Goal: Information Seeking & Learning: Learn about a topic

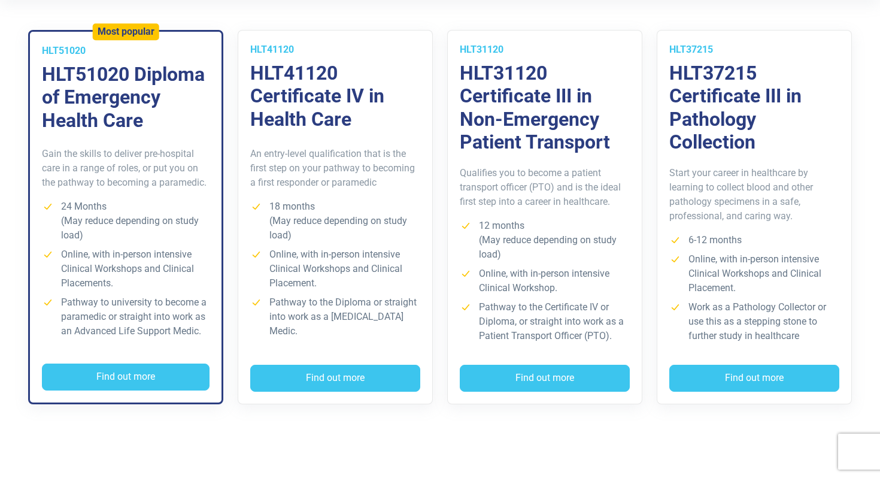
scroll to position [354, 0]
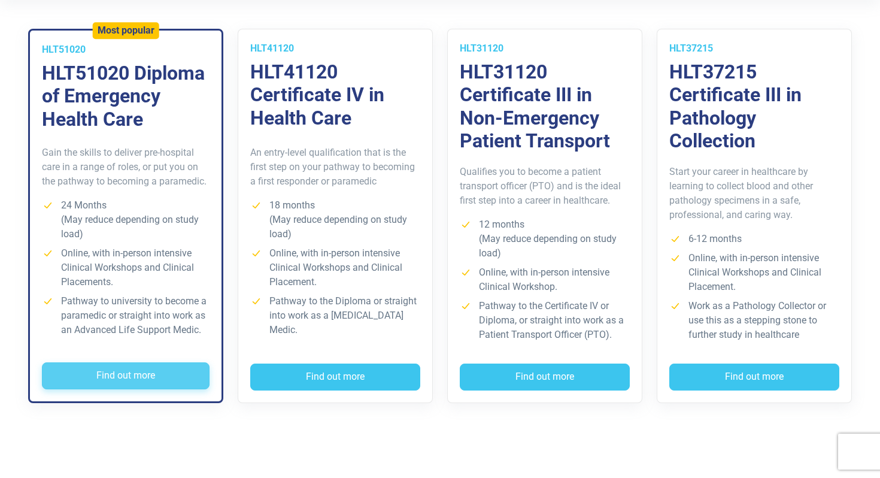
click at [110, 375] on button "Find out more" at bounding box center [126, 376] width 168 height 28
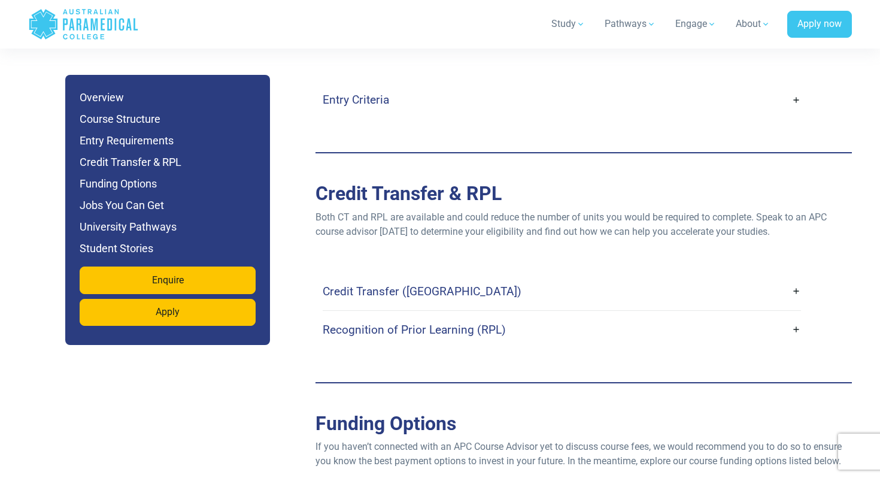
scroll to position [3388, 0]
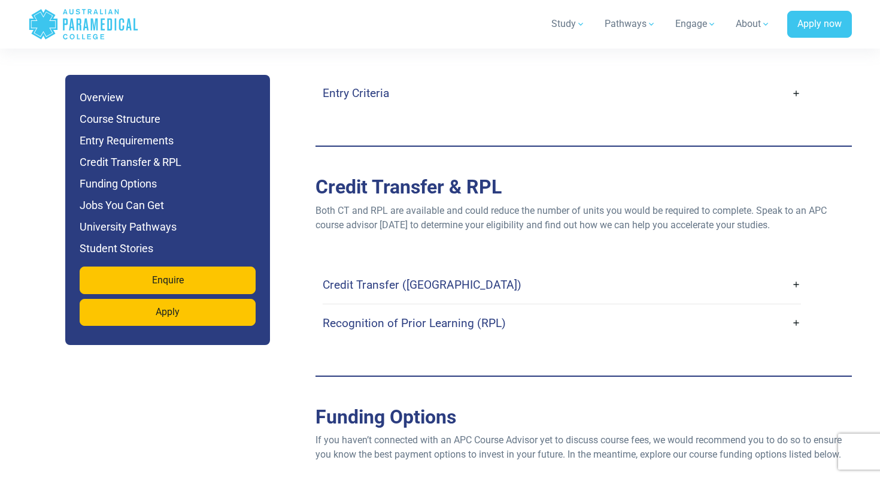
click at [799, 309] on link "Recognition of Prior Learning (RPL)" at bounding box center [562, 323] width 478 height 28
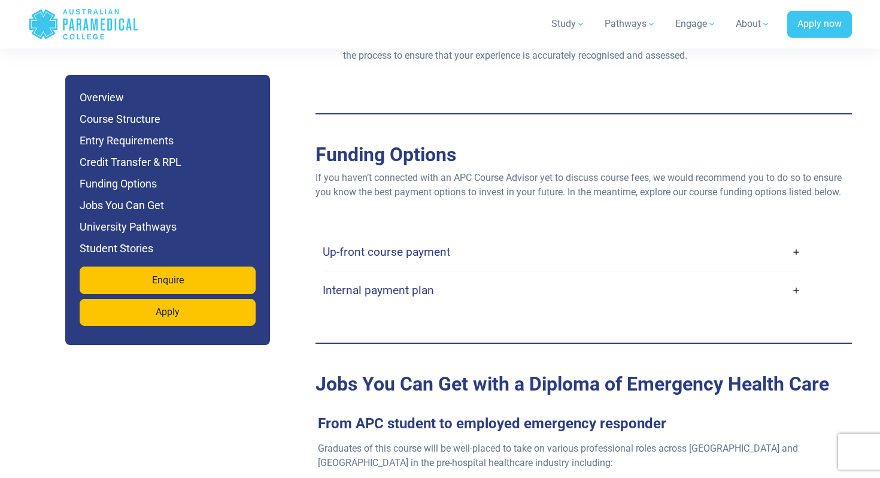
scroll to position [3742, 0]
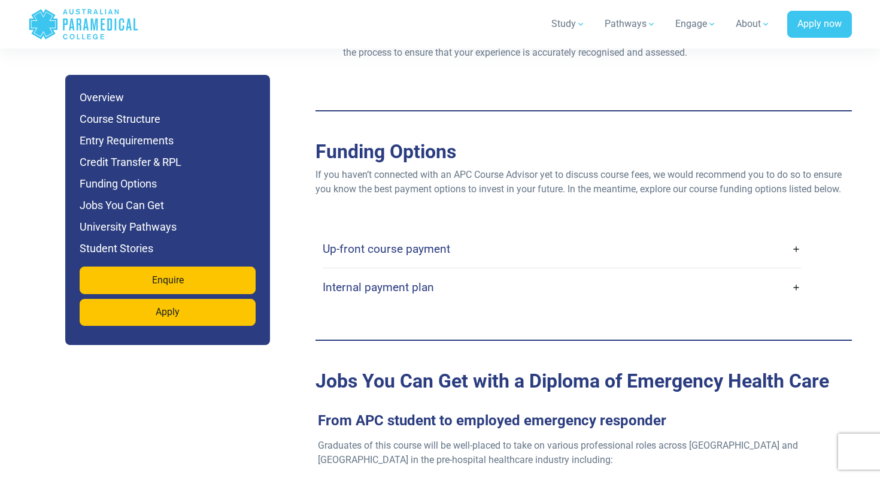
click at [796, 235] on link "Up-front course payment" at bounding box center [562, 249] width 478 height 28
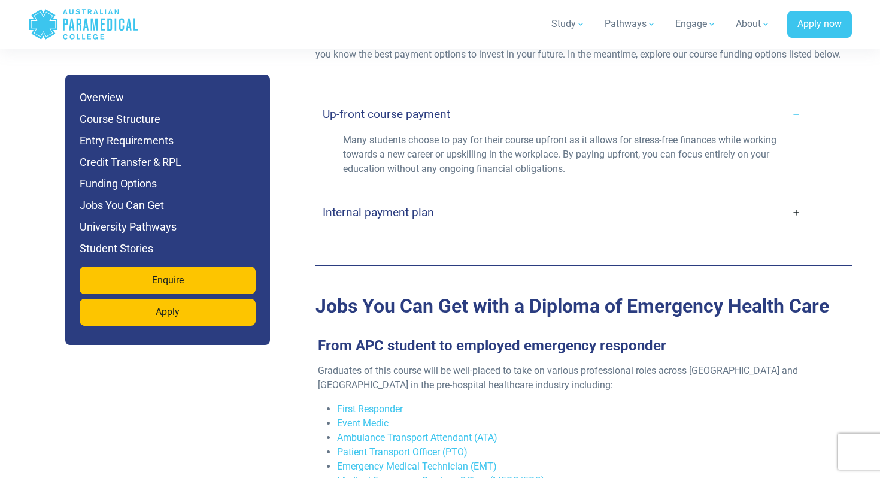
scroll to position [3888, 0]
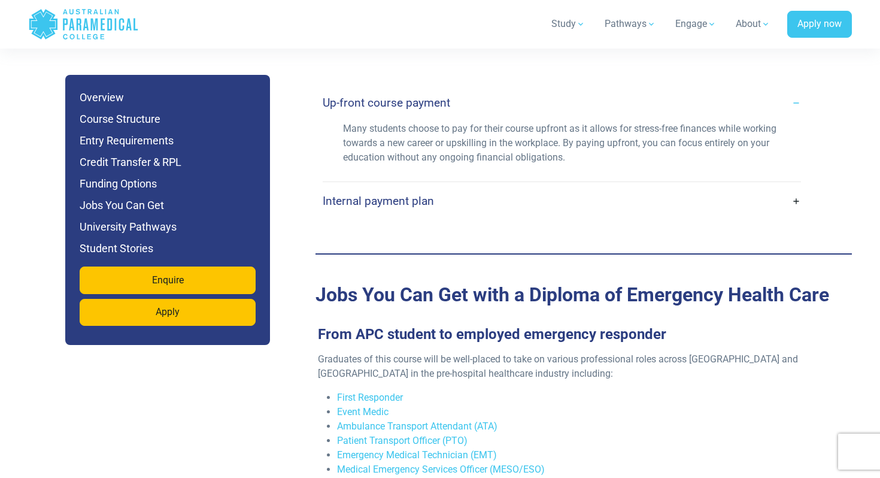
click at [796, 187] on link "Internal payment plan" at bounding box center [562, 201] width 478 height 28
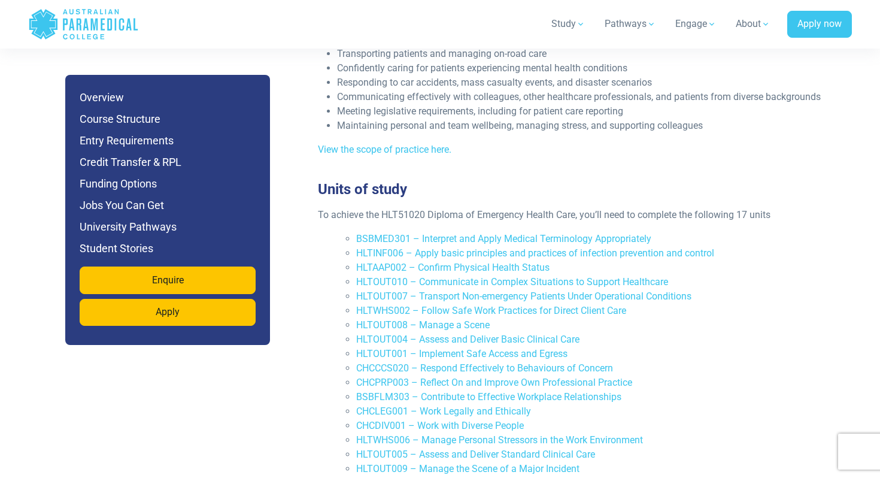
scroll to position [2485, 0]
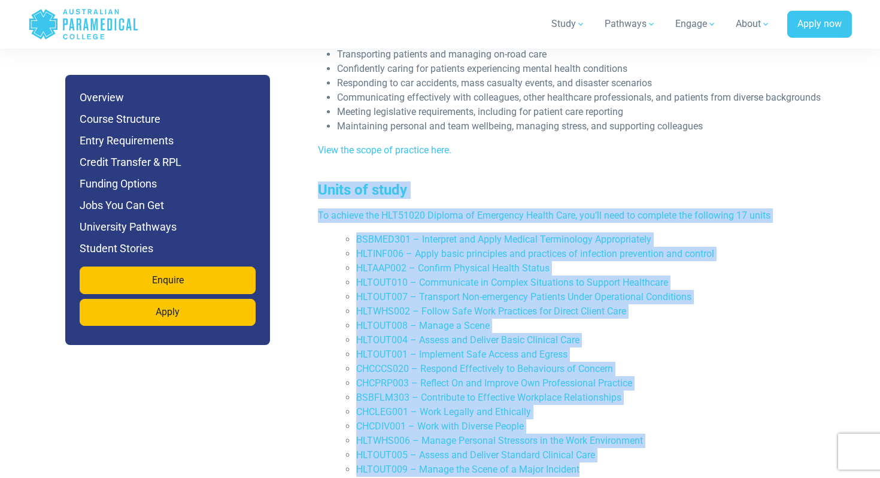
drag, startPoint x: 319, startPoint y: 145, endPoint x: 642, endPoint y: 425, distance: 427.8
click at [642, 425] on div "Units of study To achieve the HLT51020 Diploma of Emergency Health Care, you’ll…" at bounding box center [579, 333] width 536 height 305
copy div "Units of study To achieve the HLT51020 Diploma of Emergency Health Care, you’ll…"
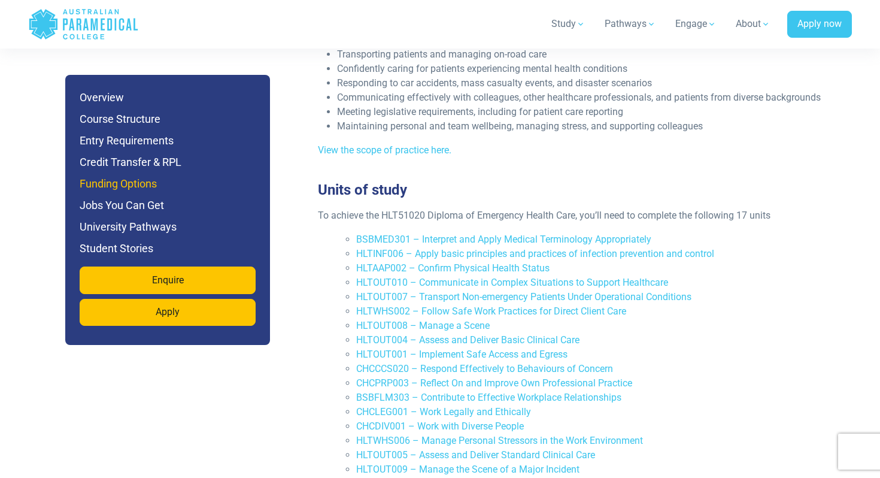
click at [134, 181] on h6 "Funding Options" at bounding box center [168, 183] width 176 height 17
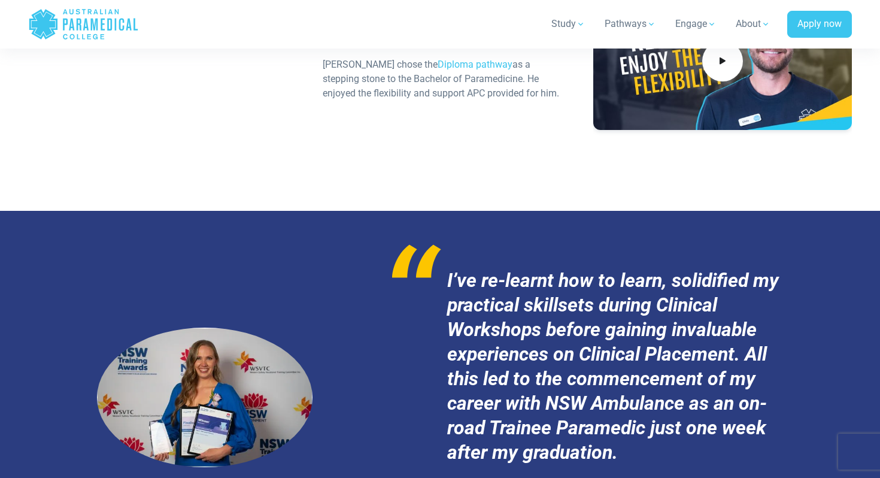
scroll to position [6106, 0]
